Goal: Information Seeking & Learning: Learn about a topic

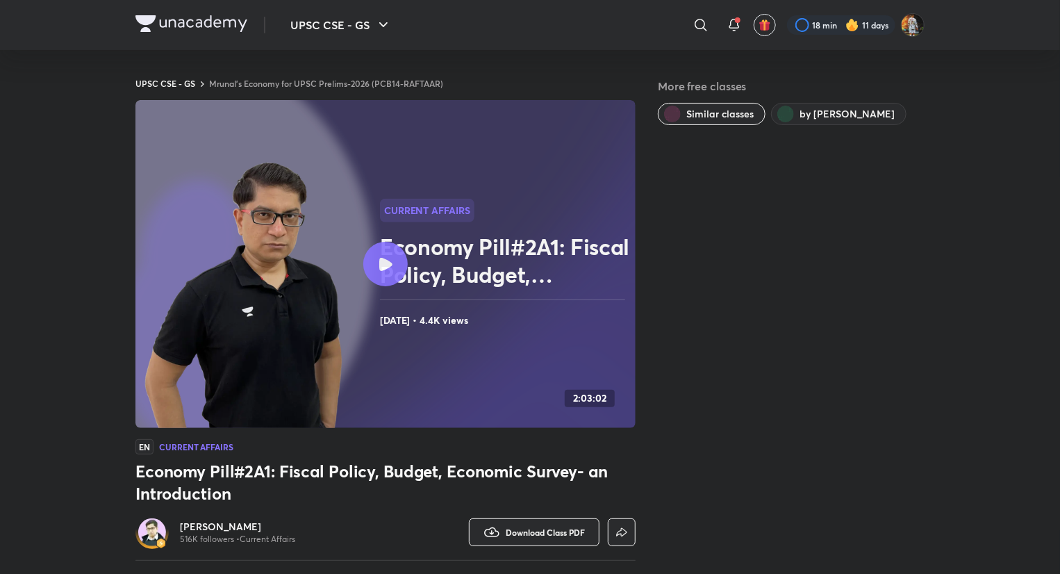
click at [175, 17] on img at bounding box center [191, 23] width 112 height 17
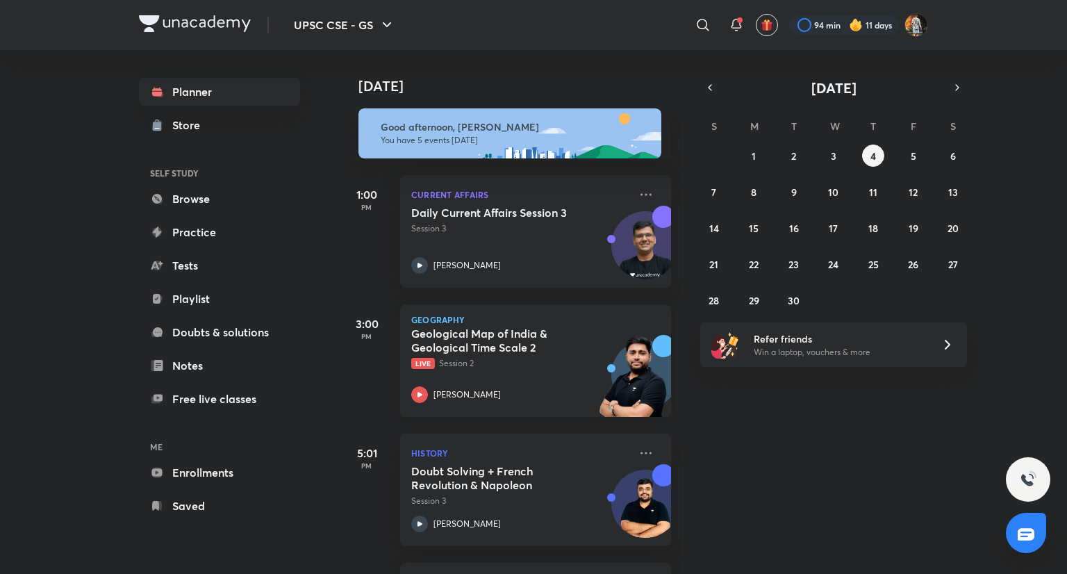
click at [555, 376] on div "Geological Map of India & Geological Time Scale 2 Live Session 2 [PERSON_NAME]" at bounding box center [520, 364] width 218 height 76
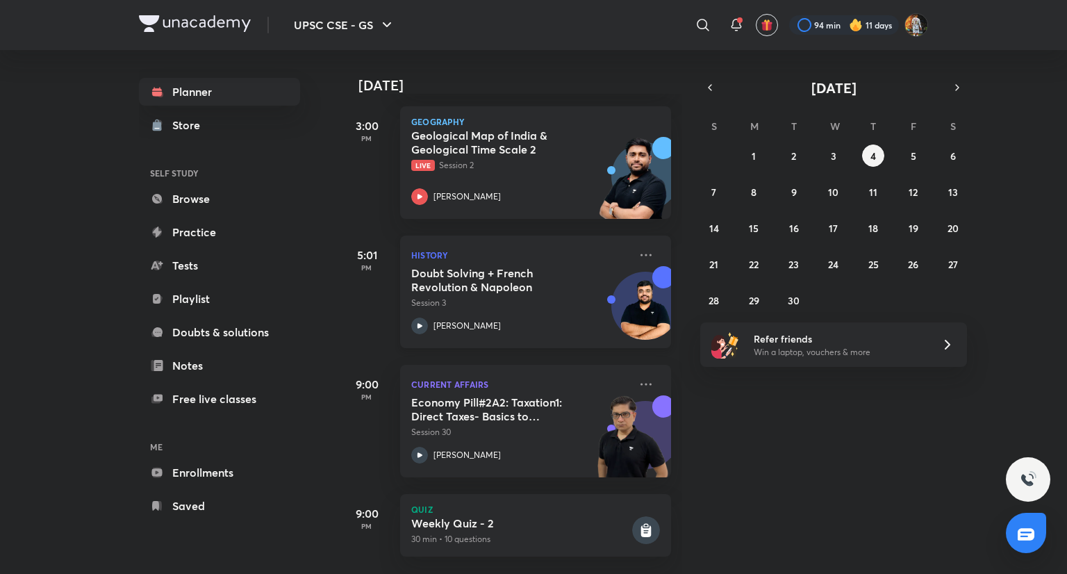
scroll to position [215, 0]
